Goal: Task Accomplishment & Management: Manage account settings

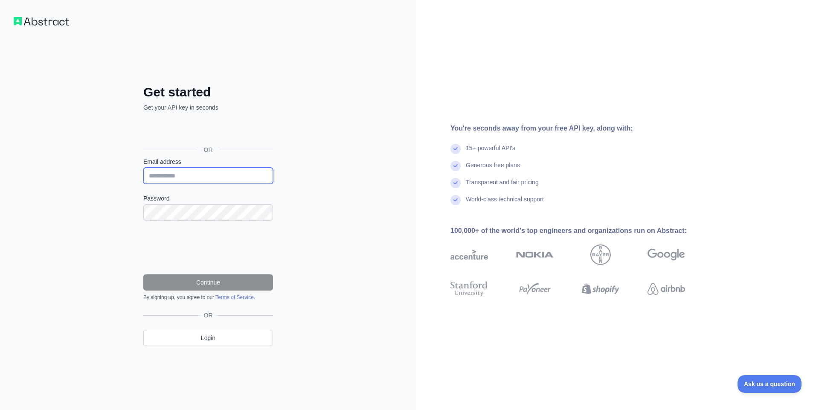
click at [221, 175] on input "Email address" at bounding box center [208, 176] width 130 height 16
type input "**********"
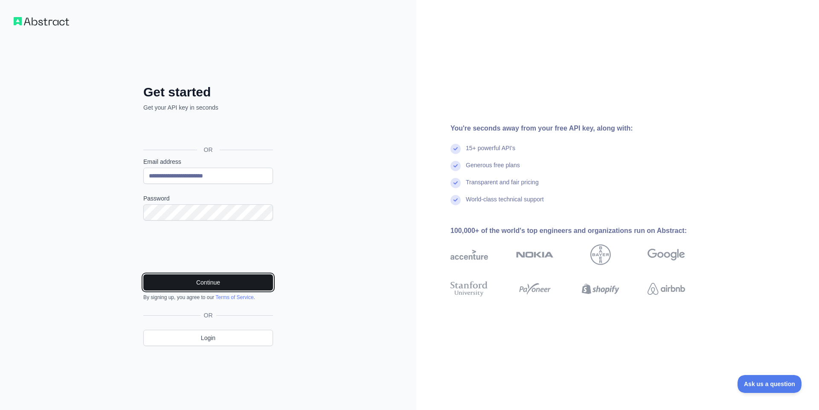
click at [231, 287] on button "Continue" at bounding box center [208, 282] width 130 height 16
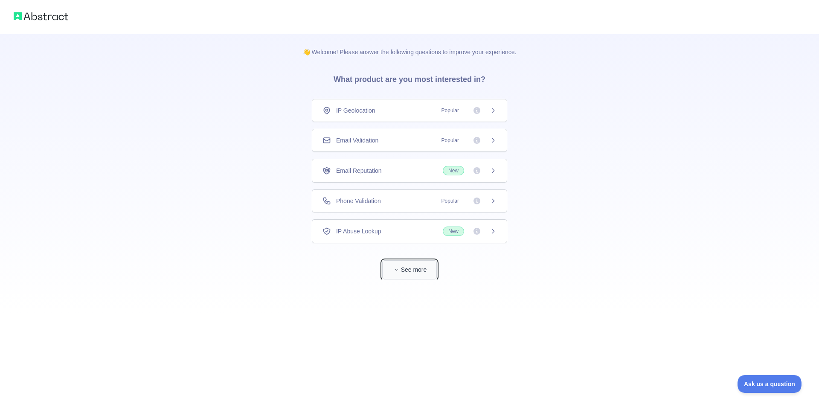
click at [415, 266] on button "See more" at bounding box center [409, 269] width 55 height 19
click at [488, 171] on icon at bounding box center [489, 170] width 7 height 7
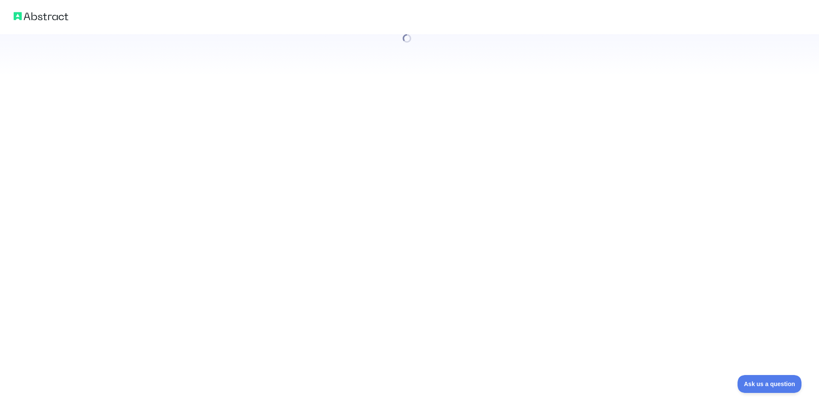
click at [486, 233] on div at bounding box center [409, 205] width 819 height 410
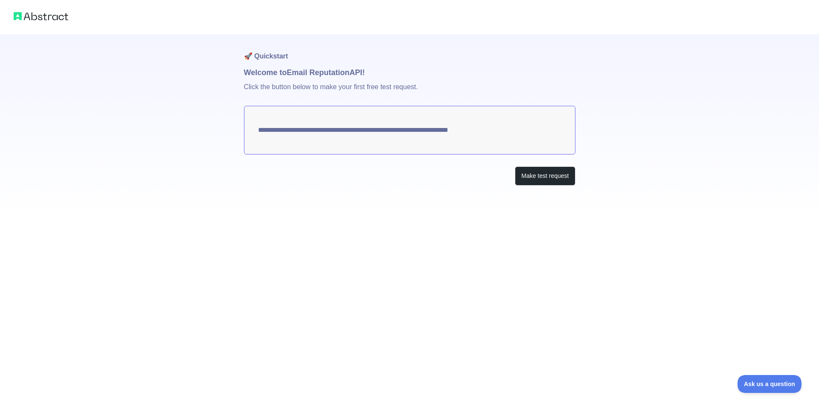
click at [342, 135] on textarea "**********" at bounding box center [409, 130] width 331 height 49
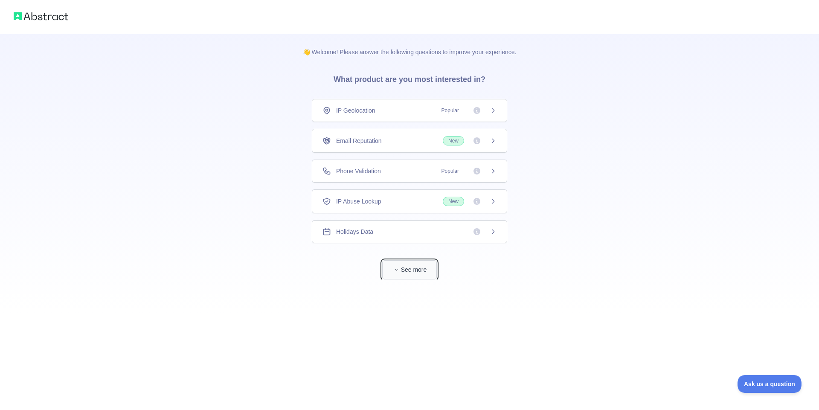
click at [409, 273] on button "See more" at bounding box center [409, 269] width 55 height 19
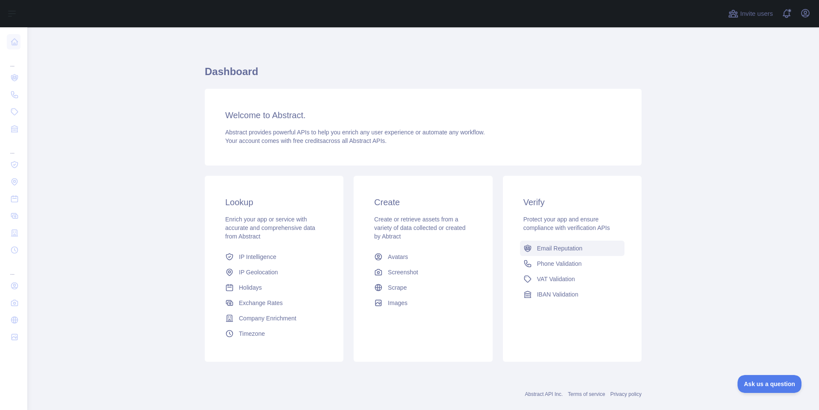
click at [528, 246] on icon at bounding box center [527, 248] width 9 height 9
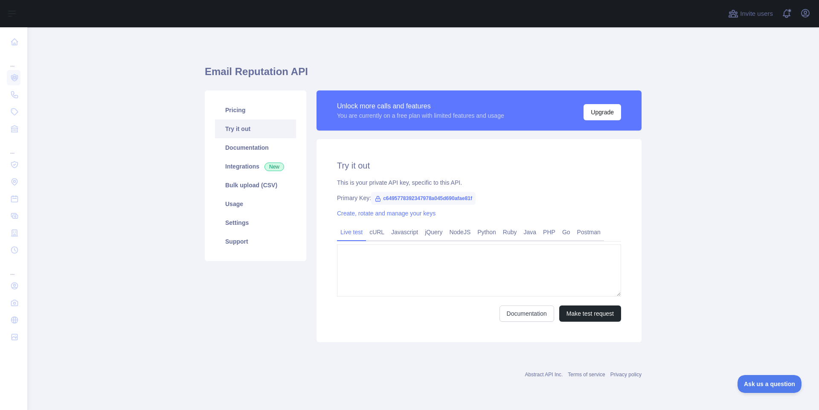
type textarea "**********"
drag, startPoint x: 471, startPoint y: 197, endPoint x: 468, endPoint y: 204, distance: 7.3
click at [434, 204] on span "c6495778392347978a045d690afae81f" at bounding box center [423, 198] width 104 height 13
click at [468, 204] on div "**********" at bounding box center [478, 240] width 325 height 203
click at [400, 213] on link "Create, rotate and manage your keys" at bounding box center [386, 213] width 99 height 7
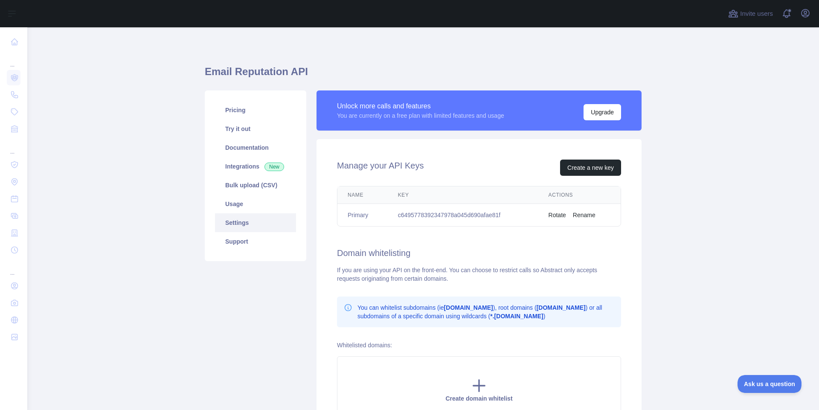
click at [551, 215] on button "Rotate" at bounding box center [556, 215] width 17 height 9
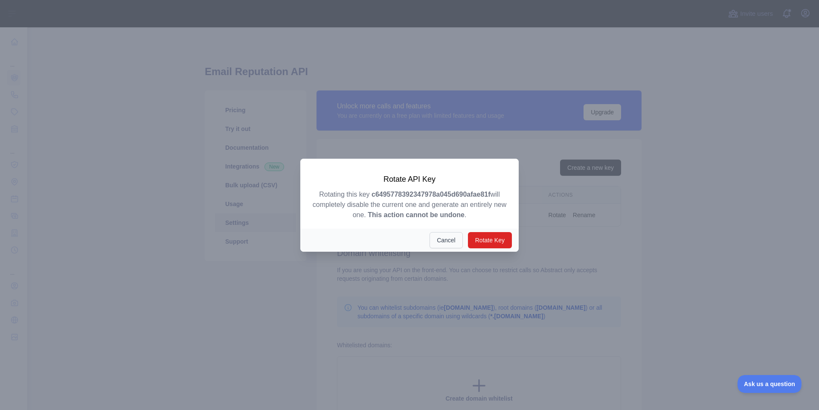
click at [452, 238] on button "Cancel" at bounding box center [445, 240] width 33 height 16
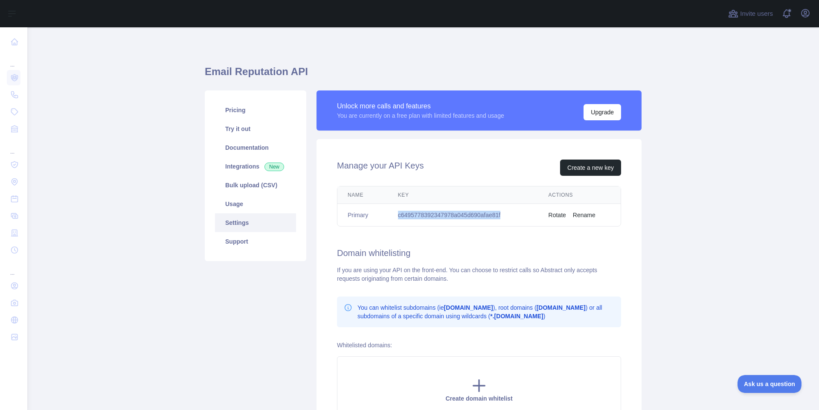
drag, startPoint x: 501, startPoint y: 213, endPoint x: 396, endPoint y: 217, distance: 105.0
click at [396, 217] on td "c6495778392347978a045d690afae81f" at bounding box center [463, 215] width 151 height 23
copy td "c6495778392347978a045d690afae81f"
click at [553, 212] on button "Rotate" at bounding box center [556, 215] width 17 height 9
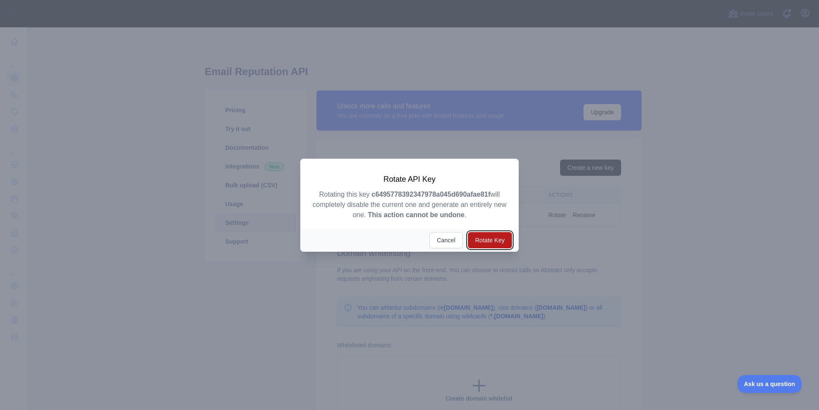
click at [491, 239] on button "Rotate Key" at bounding box center [490, 240] width 44 height 16
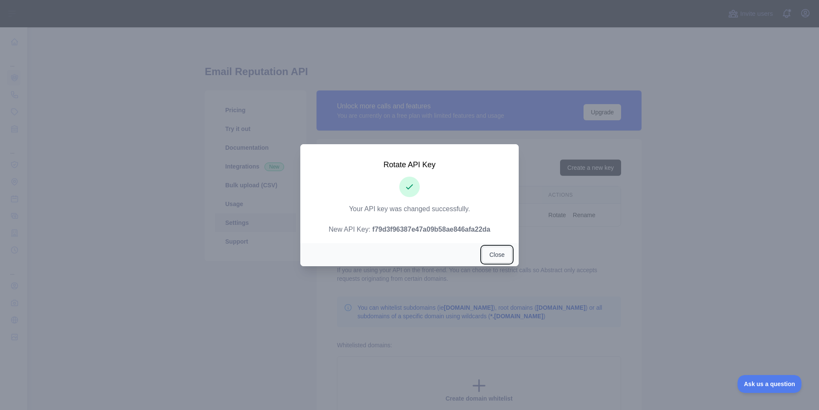
click at [496, 256] on button "Close" at bounding box center [497, 254] width 30 height 16
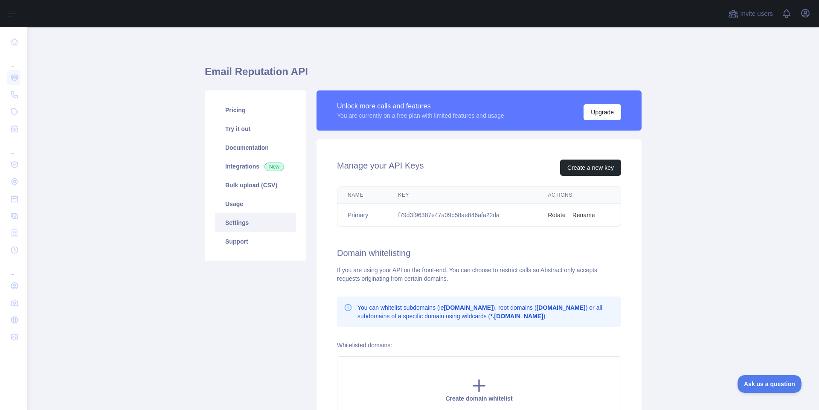
click at [500, 212] on td "f79d3f96387e47a09b58ae846afa22da" at bounding box center [463, 215] width 150 height 23
drag, startPoint x: 498, startPoint y: 216, endPoint x: 395, endPoint y: 217, distance: 102.8
click at [395, 217] on td "f79d3f96387e47a09b58ae846afa22da" at bounding box center [463, 215] width 150 height 23
copy td "f79d3f96387e47a09b58ae846afa22da"
click at [499, 264] on div "Manage your API Keys Create a new key Name Key Actions Primary f79d3f96387e47a0…" at bounding box center [478, 291] width 325 height 305
